Goal: Navigation & Orientation: Find specific page/section

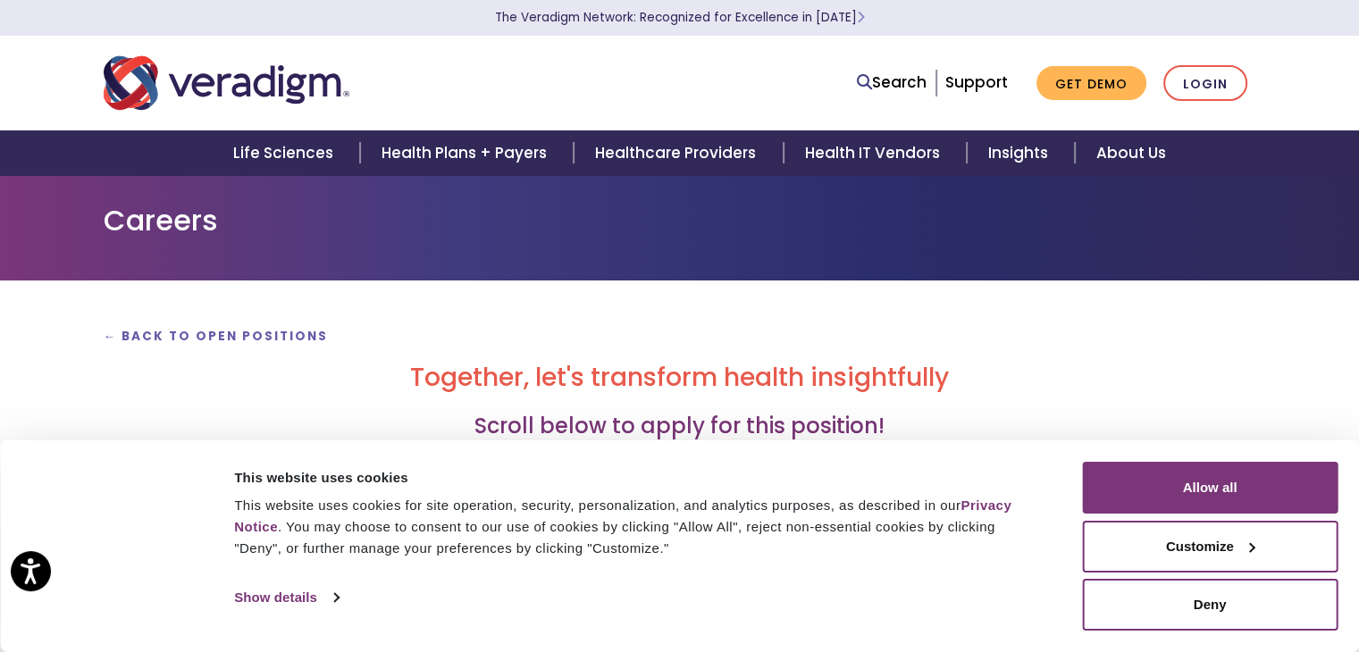
click at [886, 333] on p "← Back to Open Positions" at bounding box center [680, 335] width 1153 height 24
click at [1244, 548] on button "Customize" at bounding box center [1210, 547] width 256 height 52
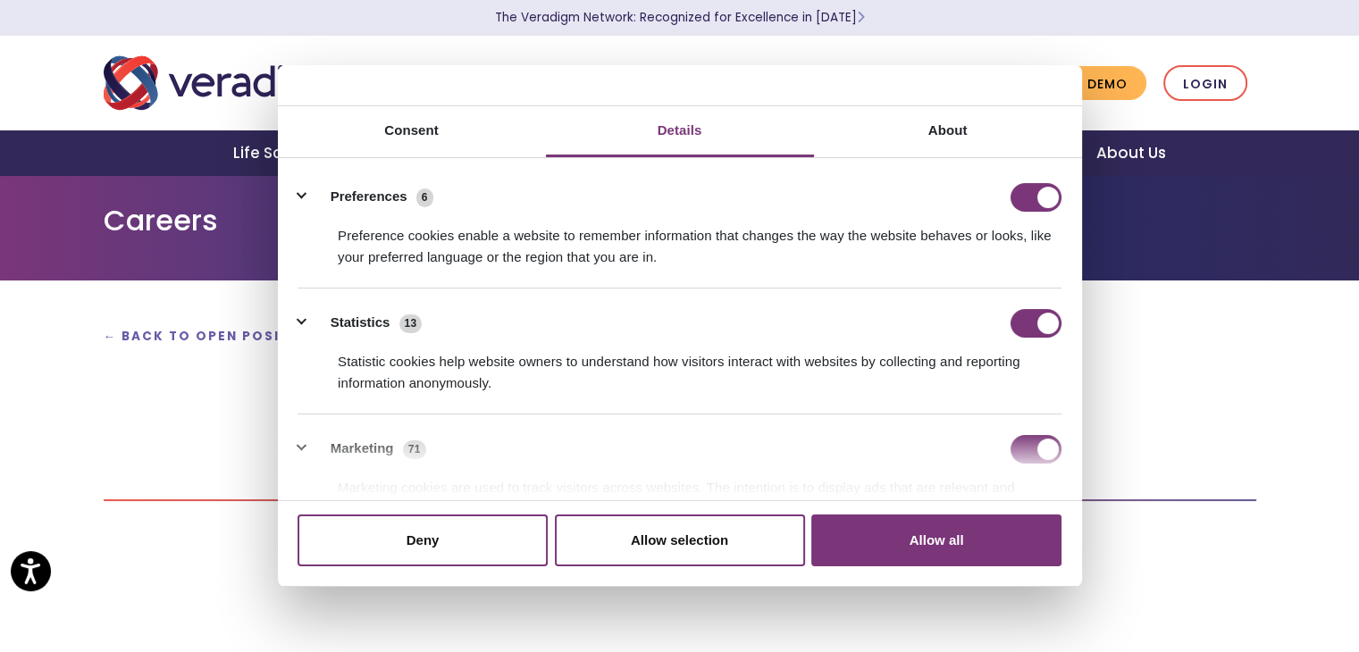
scroll to position [197, 0]
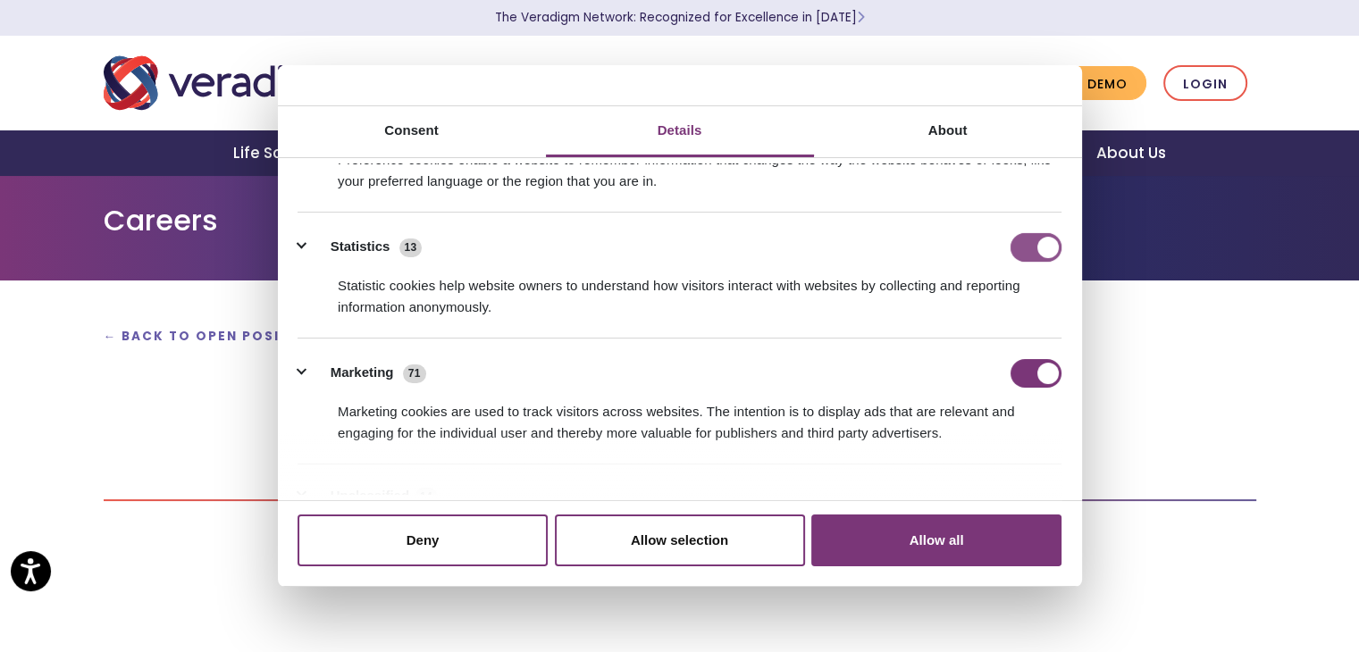
click at [1027, 241] on input "Statistics" at bounding box center [1036, 247] width 51 height 29
checkbox input "false"
click at [1015, 372] on input "Marketing" at bounding box center [1036, 373] width 51 height 29
checkbox input "false"
click at [994, 501] on div "Do not sell or share my personal information Deny Allow selection Customize All…" at bounding box center [680, 544] width 804 height 86
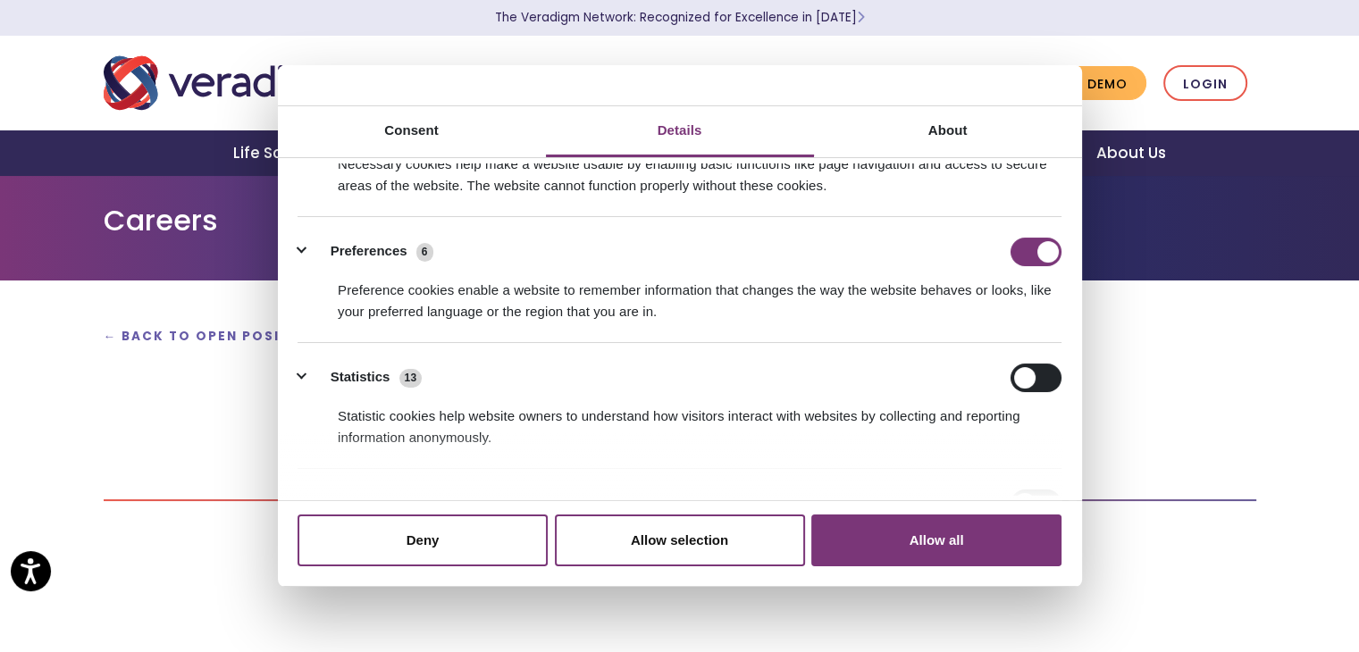
scroll to position [100, 0]
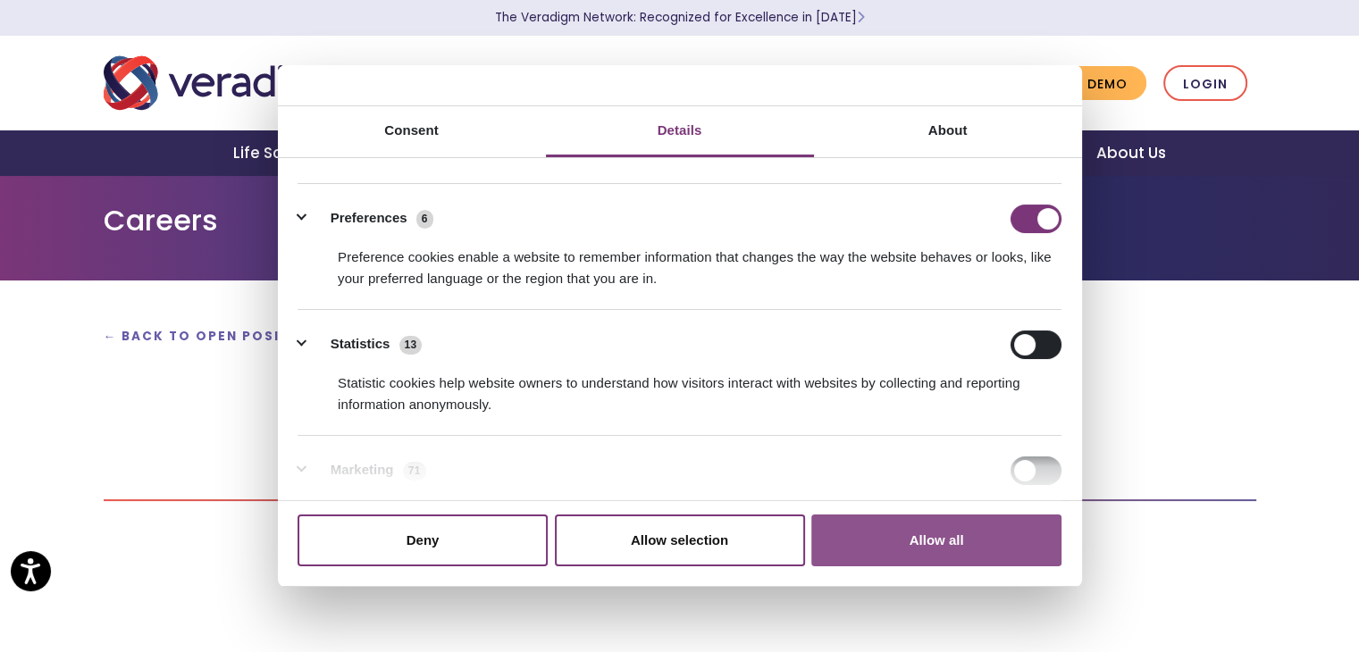
click at [966, 525] on button "Allow all" at bounding box center [936, 541] width 250 height 52
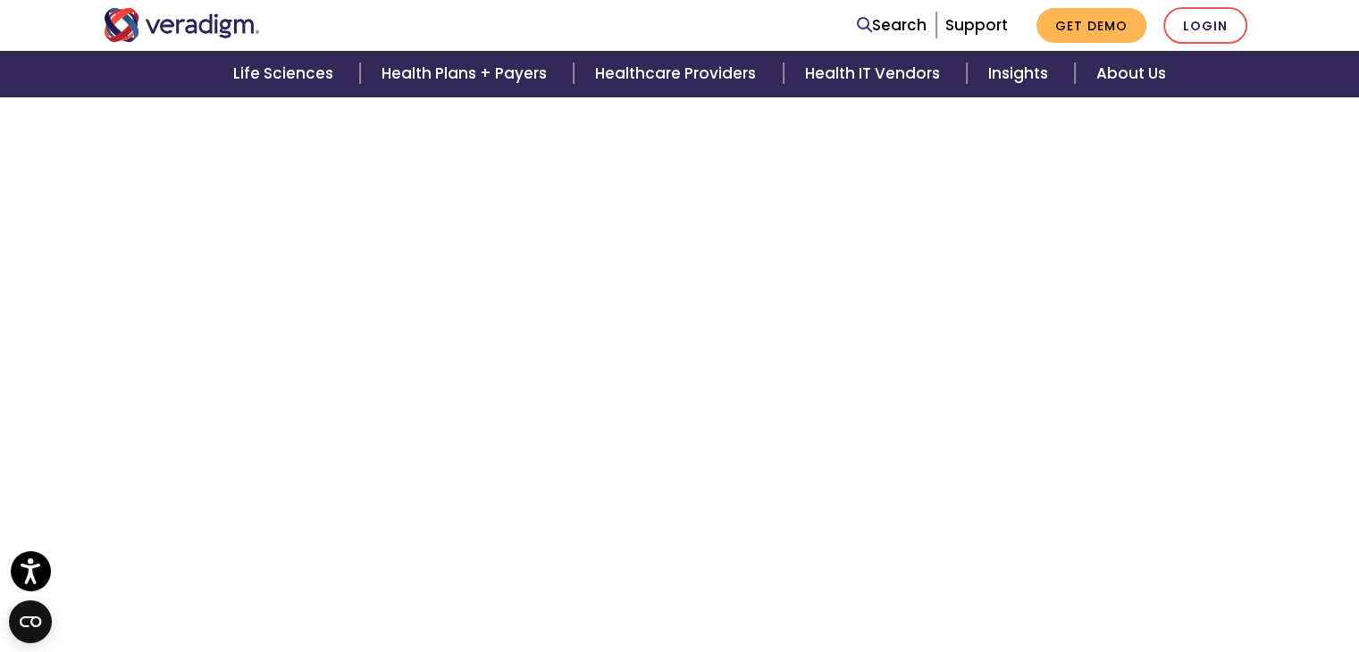
scroll to position [2583, 0]
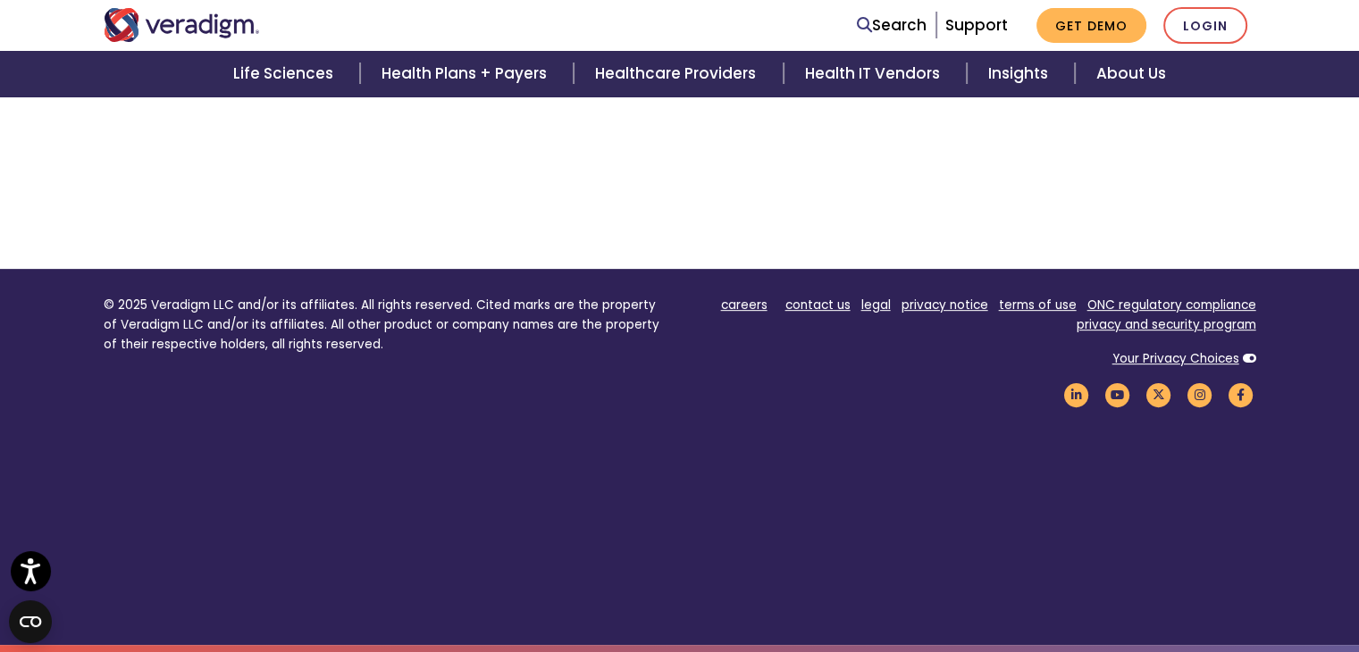
scroll to position [751, 0]
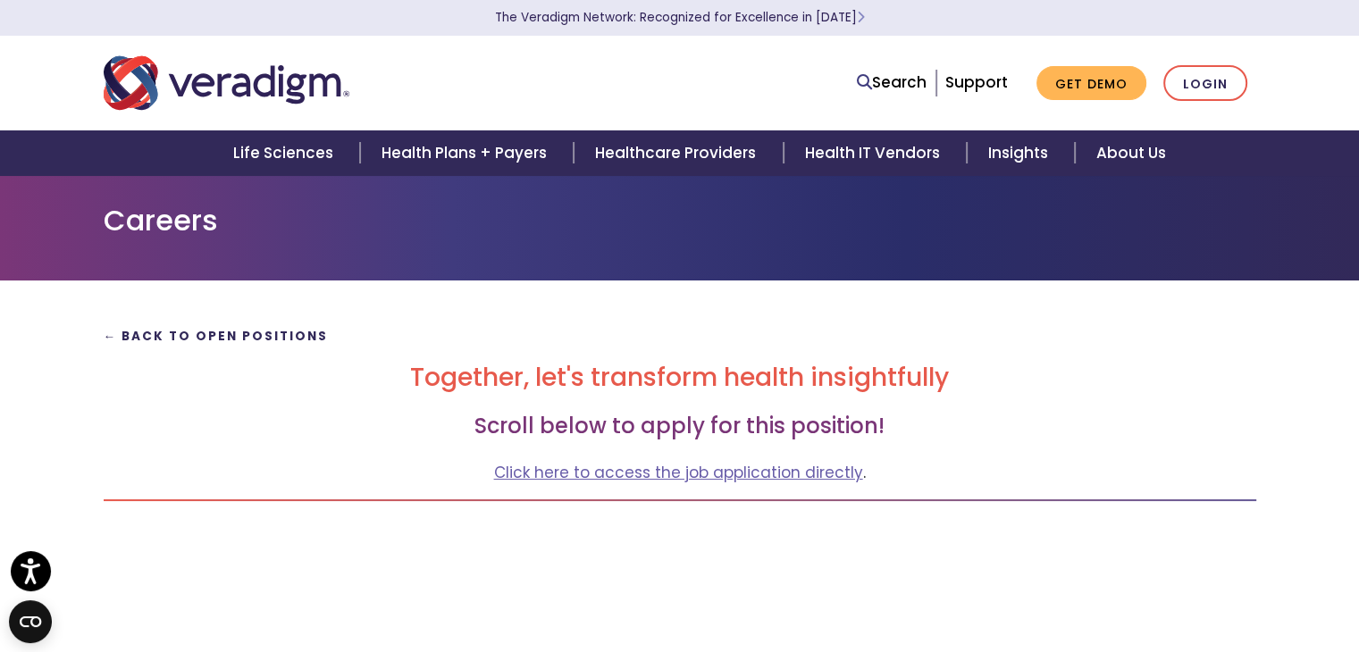
click at [104, 337] on strong "← Back to Open Positions" at bounding box center [216, 336] width 225 height 17
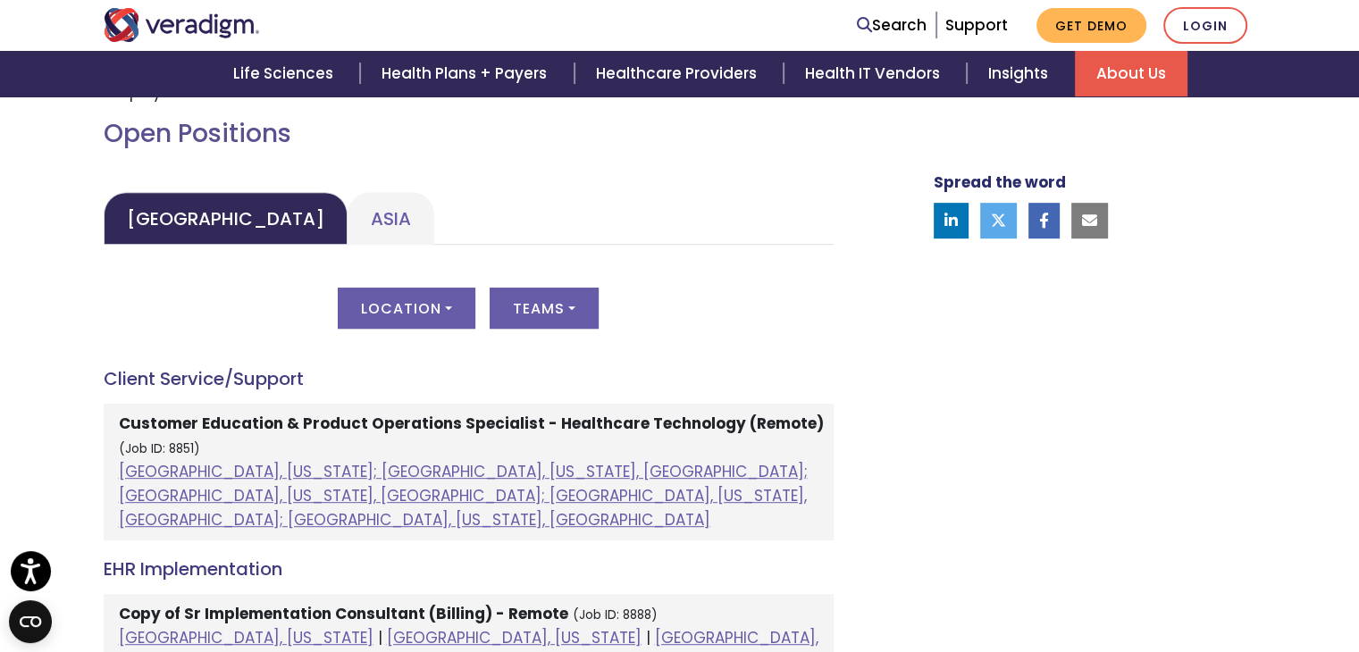
scroll to position [796, 0]
